Goal: Task Accomplishment & Management: Manage account settings

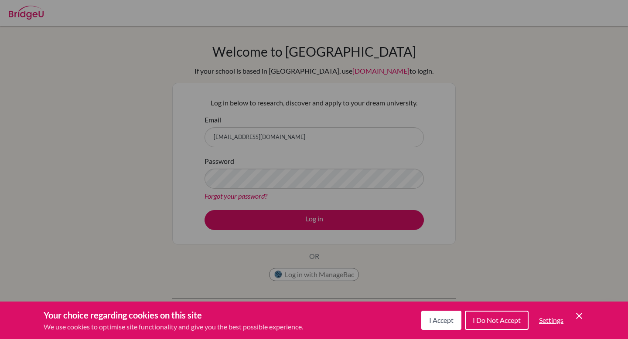
click at [455, 325] on button "I Accept" at bounding box center [441, 320] width 40 height 19
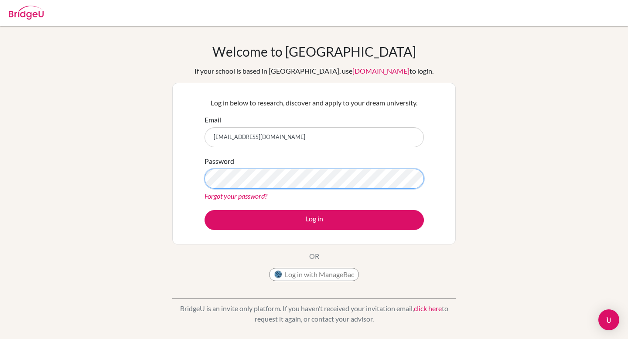
click at [204, 210] on button "Log in" at bounding box center [313, 220] width 219 height 20
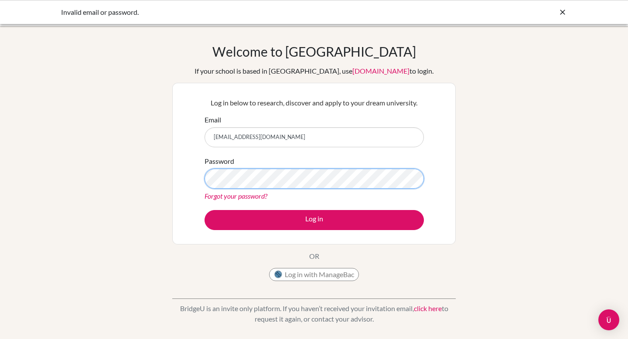
click at [204, 210] on button "Log in" at bounding box center [313, 220] width 219 height 20
click at [254, 197] on link "Forgot your password?" at bounding box center [235, 196] width 63 height 8
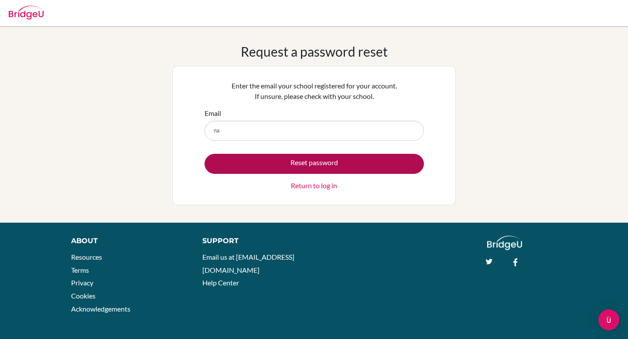
type input "nayoungkko@gmail.com"
click at [317, 166] on button "Reset password" at bounding box center [313, 164] width 219 height 20
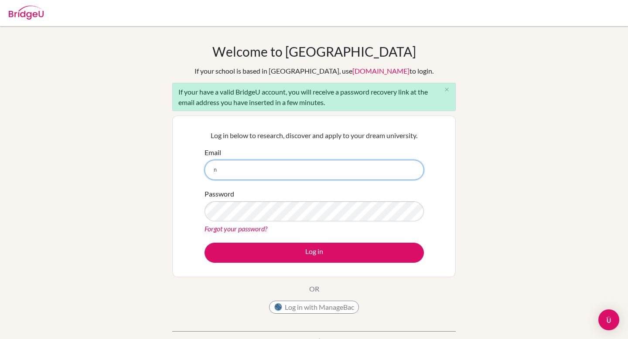
type input "nayoungkko@gmail.com"
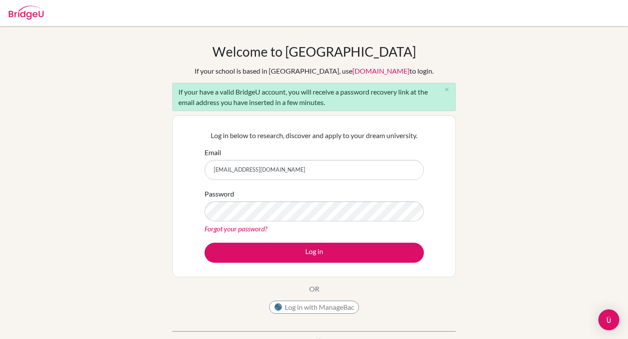
click at [322, 185] on form "Email nayoungkko@gmail.com Password Forgot your password? Log in" at bounding box center [313, 204] width 219 height 115
click at [285, 167] on input "nayoungkko@gmail.com" at bounding box center [313, 170] width 219 height 20
click at [255, 227] on link "Forgot your password?" at bounding box center [235, 228] width 63 height 8
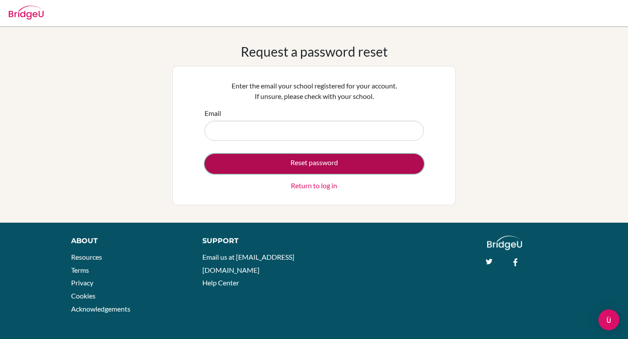
click at [316, 166] on button "Reset password" at bounding box center [313, 164] width 219 height 20
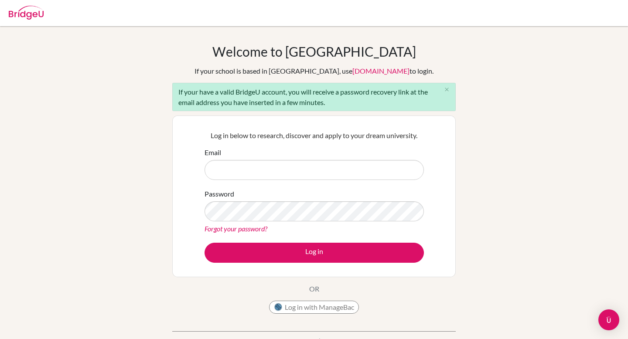
click at [299, 172] on input "Email" at bounding box center [313, 170] width 219 height 20
type input "[EMAIL_ADDRESS][DOMAIN_NAME]"
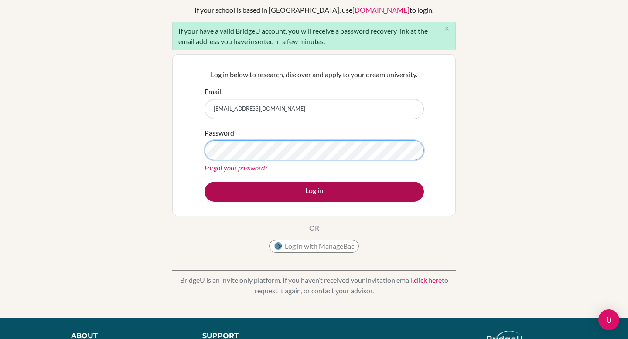
scroll to position [25, 0]
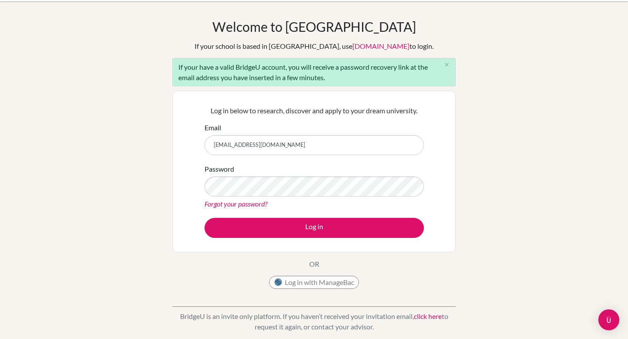
click at [264, 204] on link "Forgot your password?" at bounding box center [235, 204] width 63 height 8
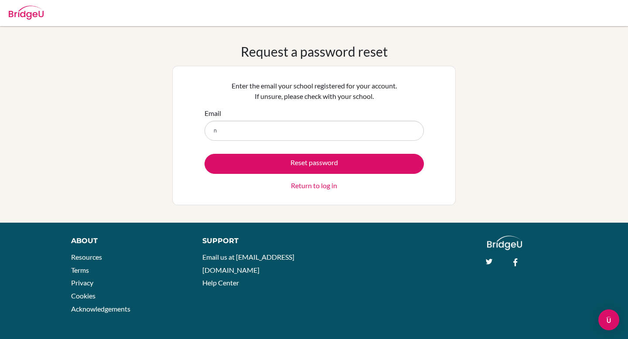
type input "nayoungkko@gmail.com"
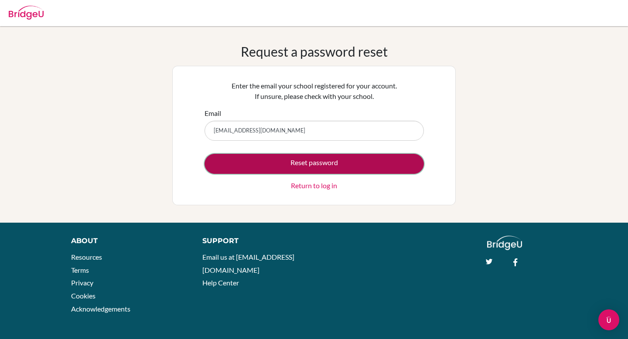
click at [300, 167] on button "Reset password" at bounding box center [313, 164] width 219 height 20
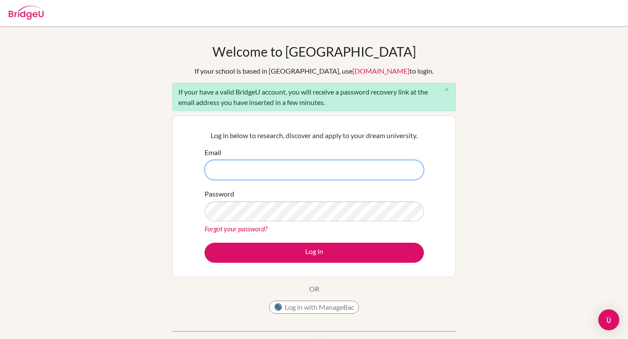
click at [273, 172] on input "Email" at bounding box center [313, 170] width 219 height 20
type input "[EMAIL_ADDRESS][DOMAIN_NAME]"
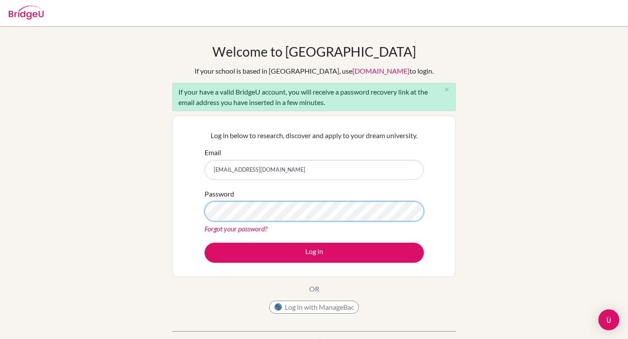
click at [204, 243] on button "Log in" at bounding box center [313, 253] width 219 height 20
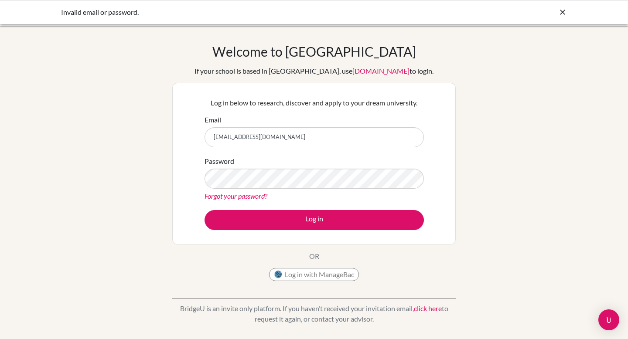
click at [260, 198] on link "Forgot your password?" at bounding box center [235, 196] width 63 height 8
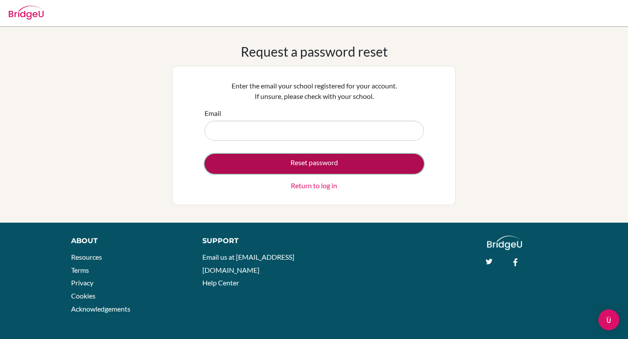
click at [337, 164] on button "Reset password" at bounding box center [313, 164] width 219 height 20
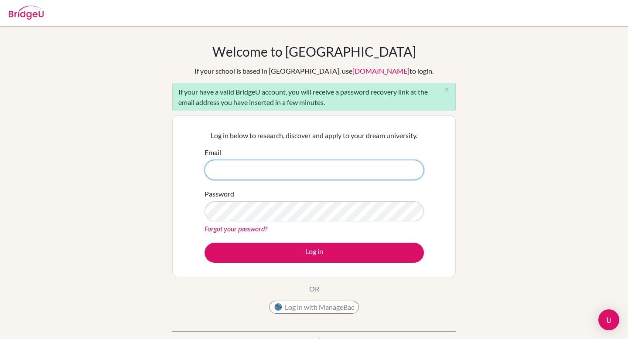
click at [295, 170] on input "Email" at bounding box center [313, 170] width 219 height 20
type input "[EMAIL_ADDRESS][DOMAIN_NAME]"
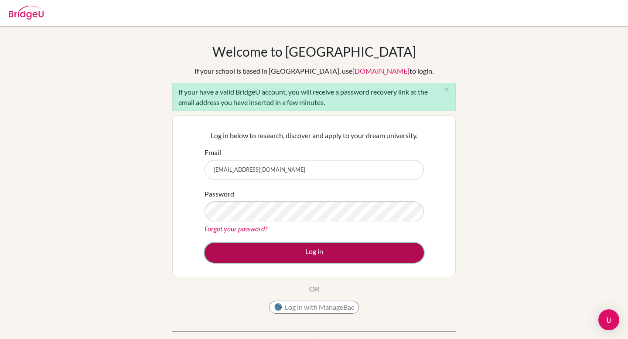
click at [314, 254] on button "Log in" at bounding box center [313, 253] width 219 height 20
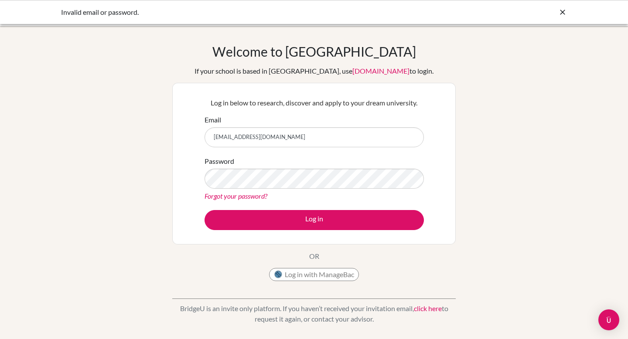
click at [253, 190] on div "Password Forgot your password?" at bounding box center [313, 178] width 219 height 45
click at [250, 194] on link "Forgot your password?" at bounding box center [235, 196] width 63 height 8
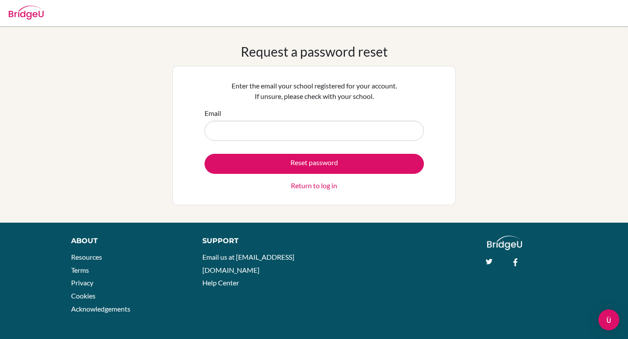
click at [475, 17] on div at bounding box center [313, 13] width 619 height 26
click at [288, 126] on input "Email" at bounding box center [313, 131] width 219 height 20
type input "[EMAIL_ADDRESS][DOMAIN_NAME]"
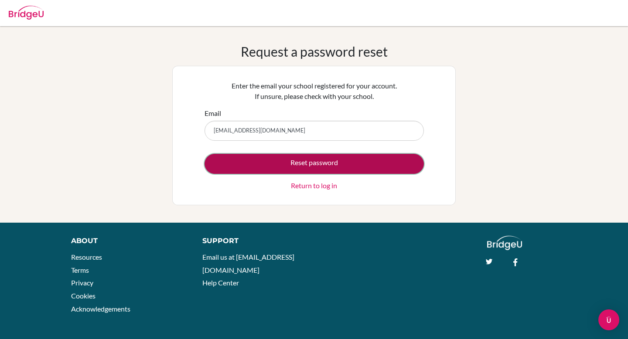
click at [297, 166] on button "Reset password" at bounding box center [313, 164] width 219 height 20
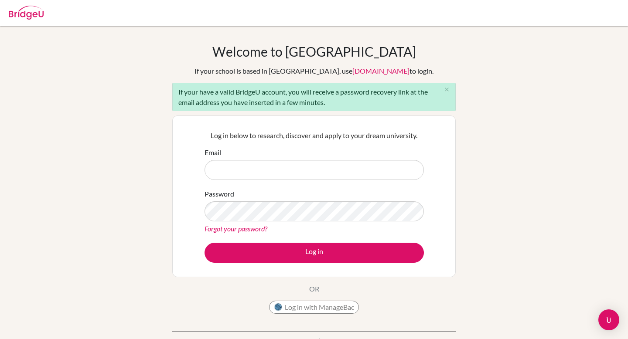
click at [36, 13] on img at bounding box center [26, 13] width 35 height 14
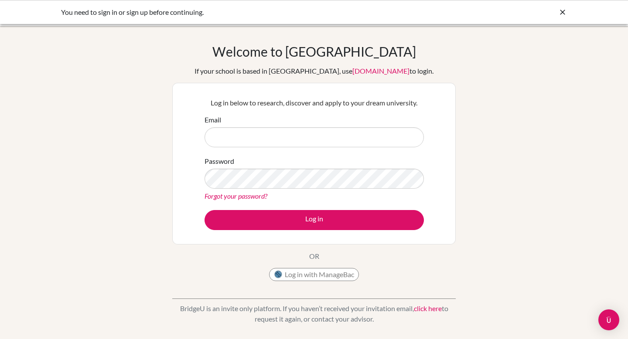
click at [561, 15] on icon at bounding box center [562, 12] width 9 height 9
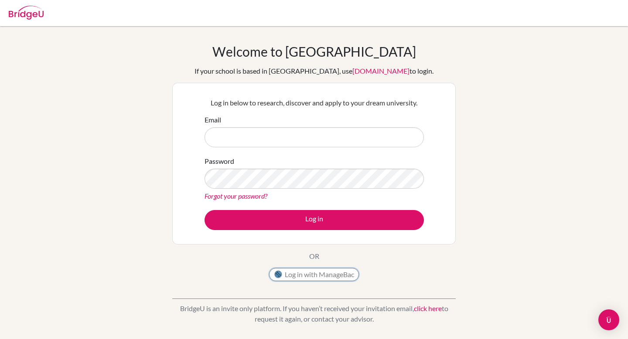
click at [318, 277] on button "Log in with ManageBac" at bounding box center [314, 274] width 90 height 13
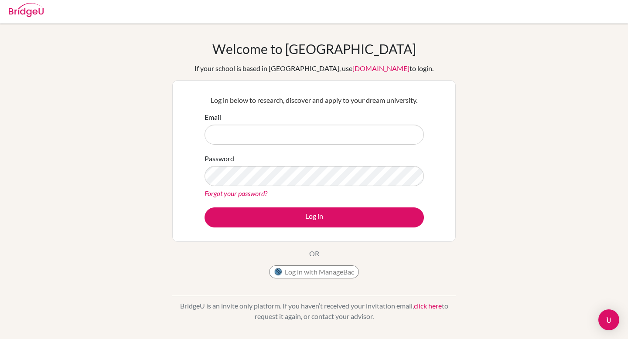
click at [241, 136] on input "Email" at bounding box center [313, 135] width 219 height 20
type input "nyko@dalat.org"
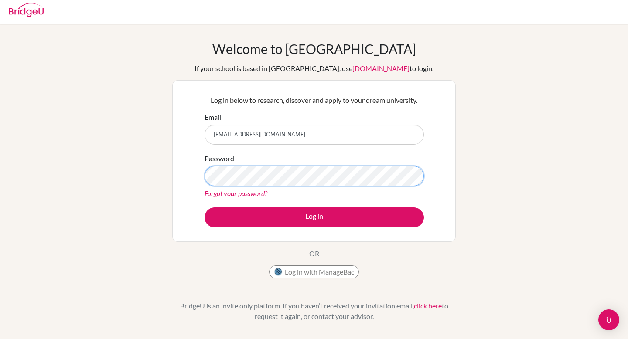
click at [204, 207] on button "Log in" at bounding box center [313, 217] width 219 height 20
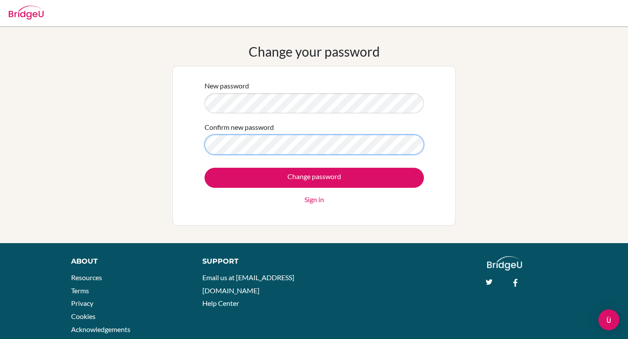
click at [204, 168] on input "Change password" at bounding box center [313, 178] width 219 height 20
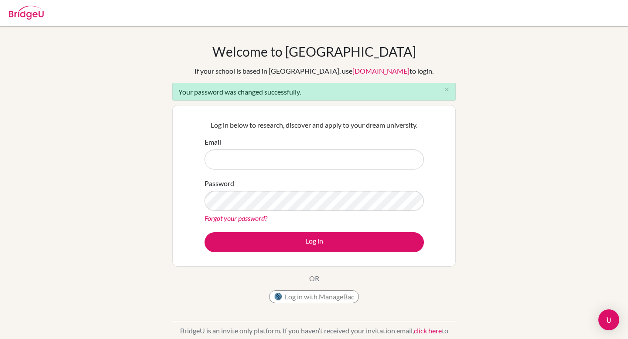
click at [360, 155] on input "Email" at bounding box center [313, 159] width 219 height 20
type input "[EMAIL_ADDRESS][DOMAIN_NAME]"
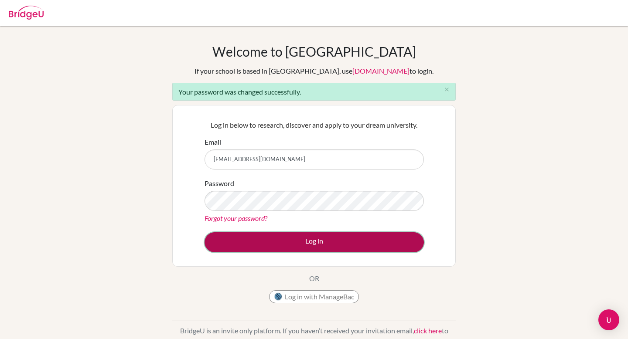
click at [214, 248] on button "Log in" at bounding box center [313, 242] width 219 height 20
click at [227, 245] on button "Log in" at bounding box center [313, 242] width 219 height 20
